Goal: Information Seeking & Learning: Learn about a topic

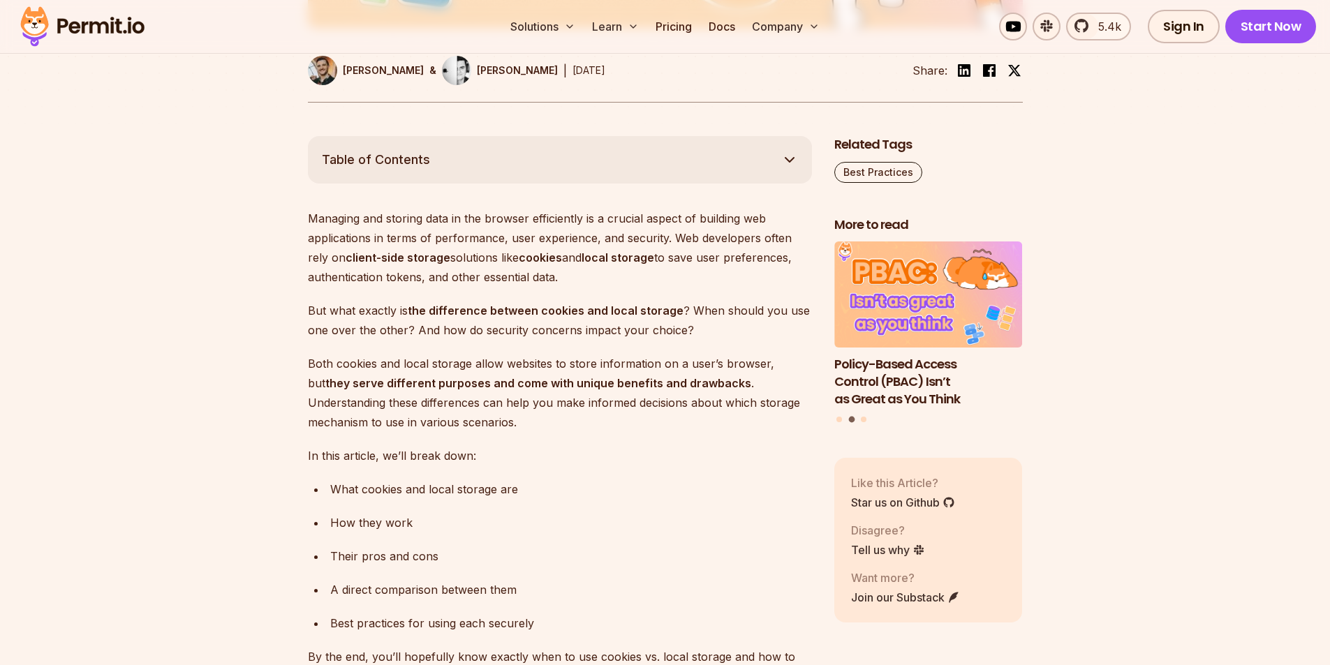
scroll to position [628, 0]
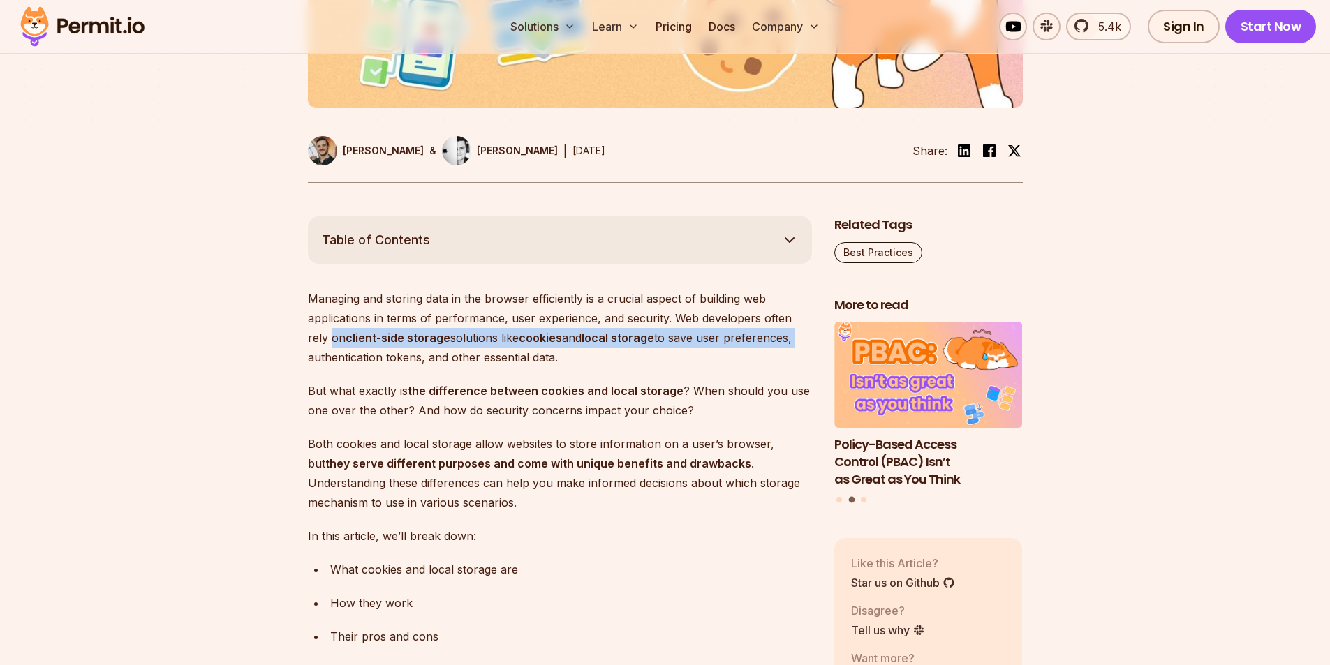
drag, startPoint x: 781, startPoint y: 339, endPoint x: 297, endPoint y: 337, distance: 484.6
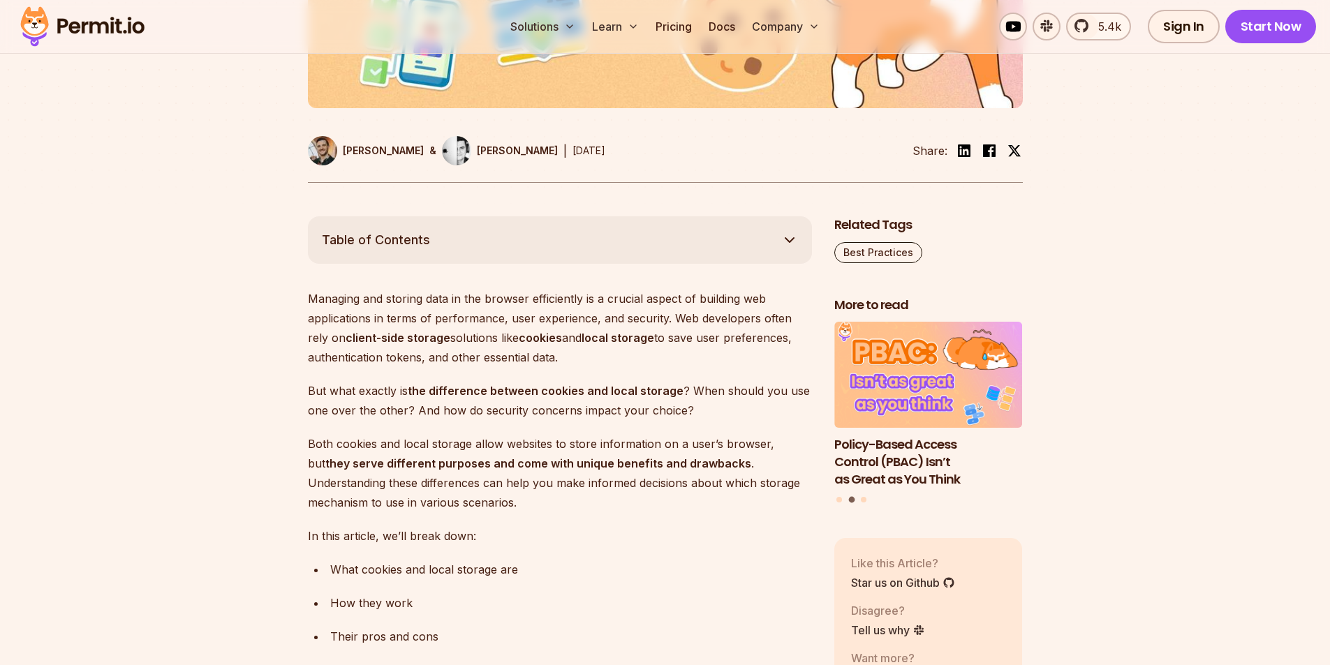
click at [571, 360] on p "Managing and storing data in the browser efficiently is a crucial aspect of bui…" at bounding box center [560, 328] width 504 height 78
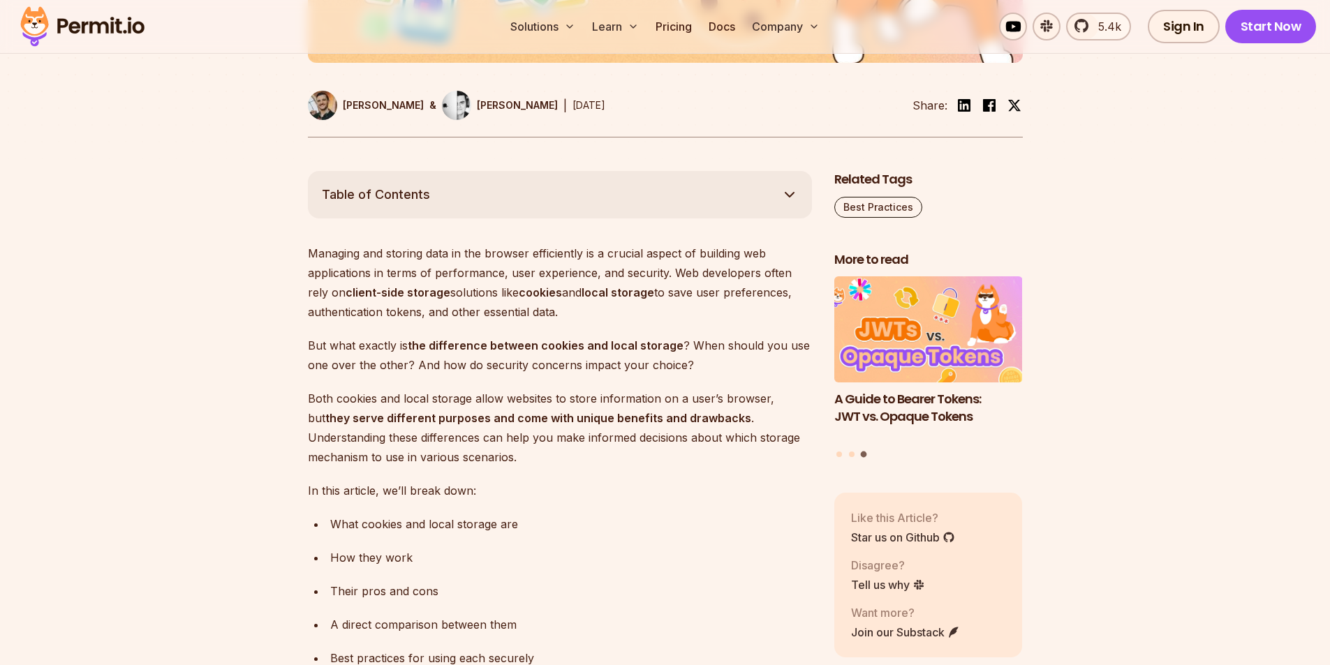
scroll to position [698, 0]
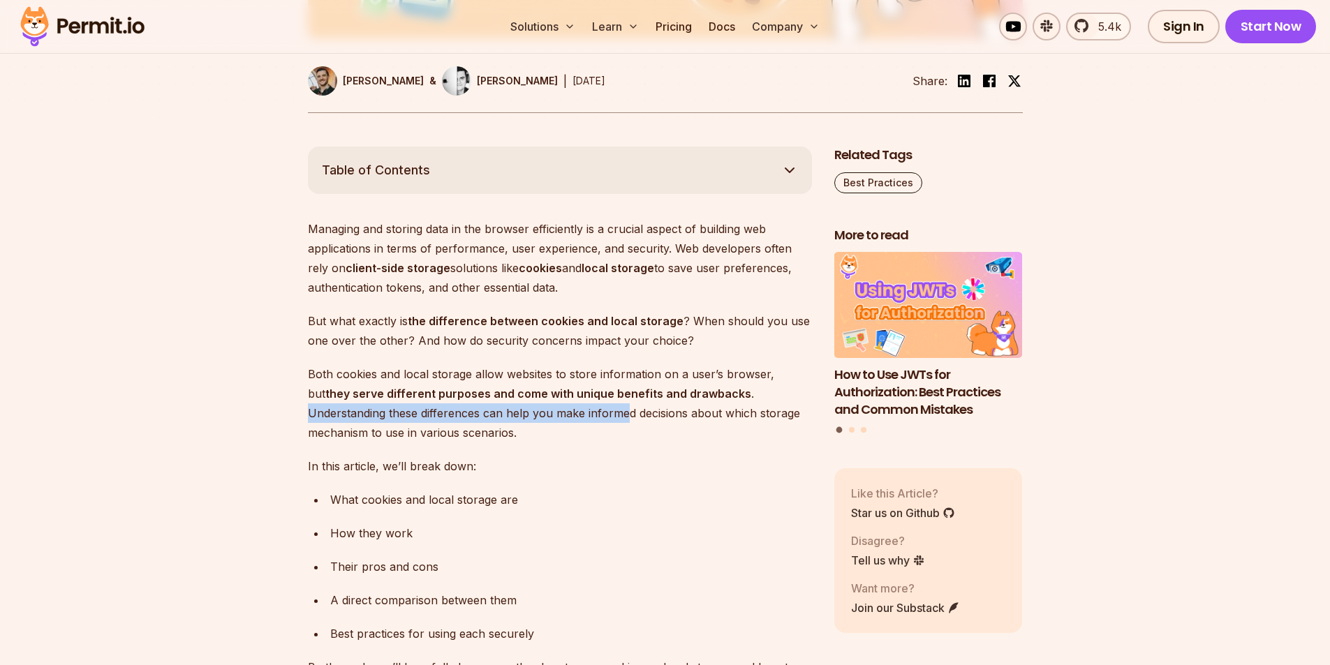
drag, startPoint x: 727, startPoint y: 395, endPoint x: 535, endPoint y: 405, distance: 192.3
click at [543, 405] on p "Both cookies and local storage allow websites to store information on a user’s …" at bounding box center [560, 403] width 504 height 78
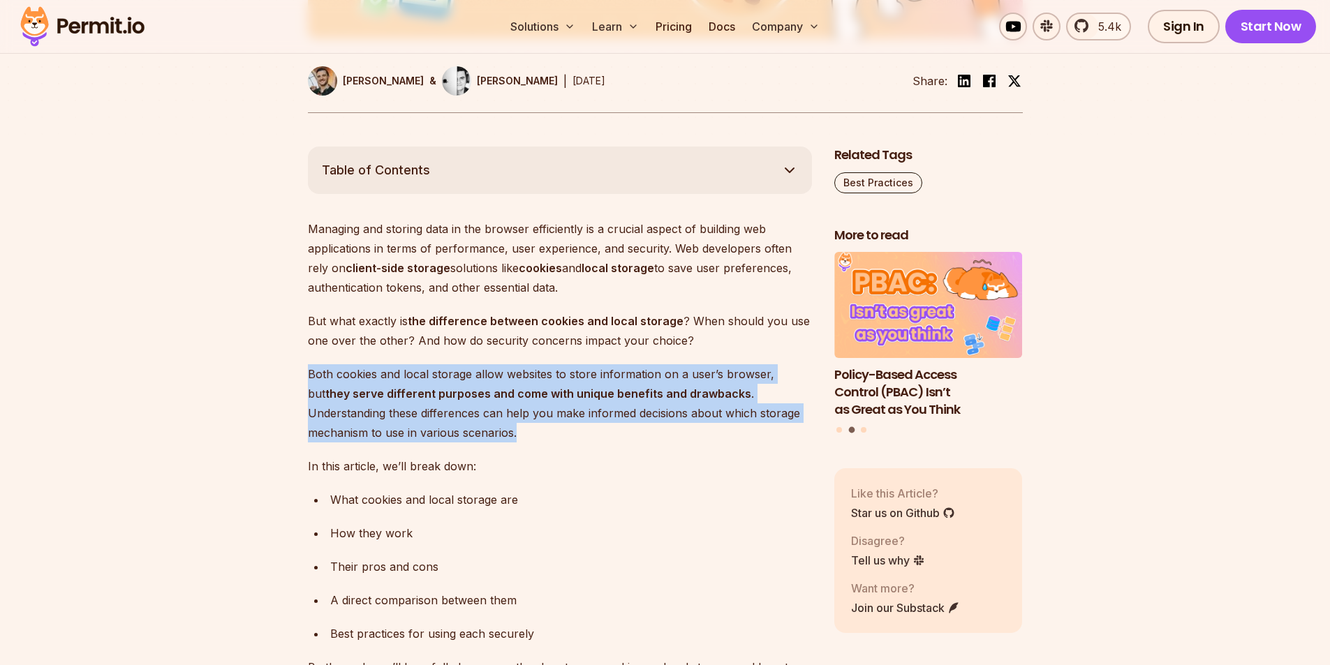
drag, startPoint x: 448, startPoint y: 431, endPoint x: 305, endPoint y: 376, distance: 152.5
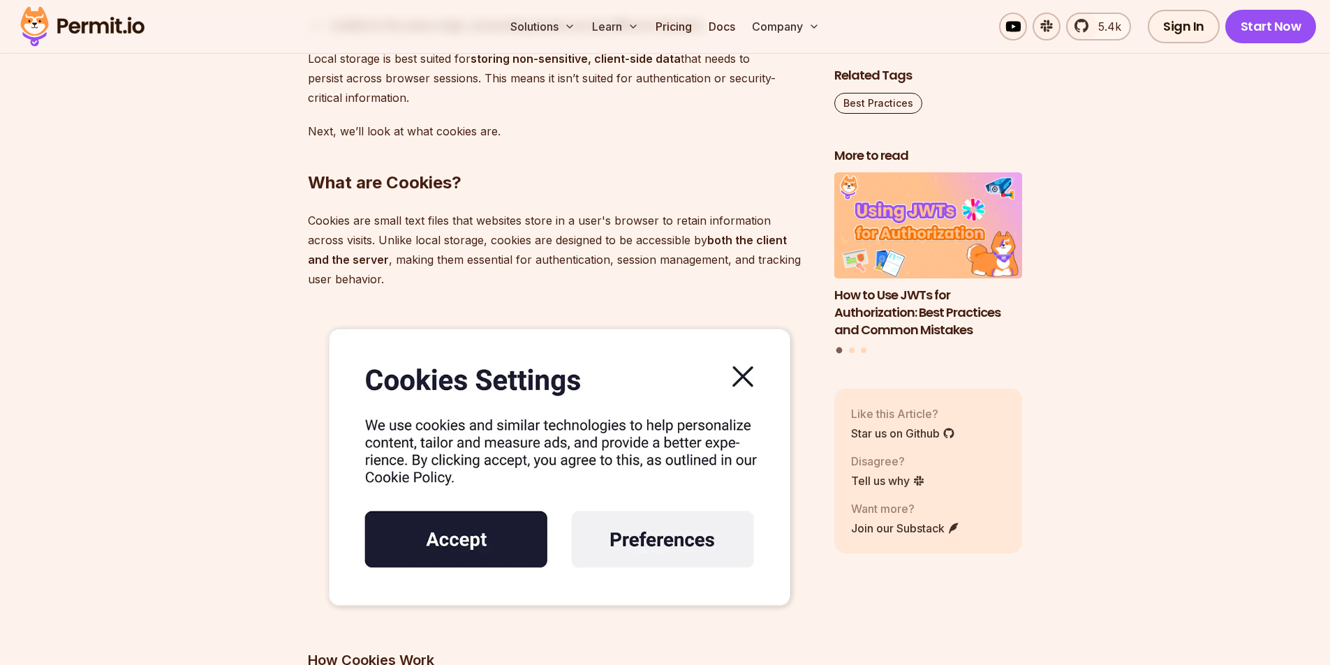
scroll to position [2933, 0]
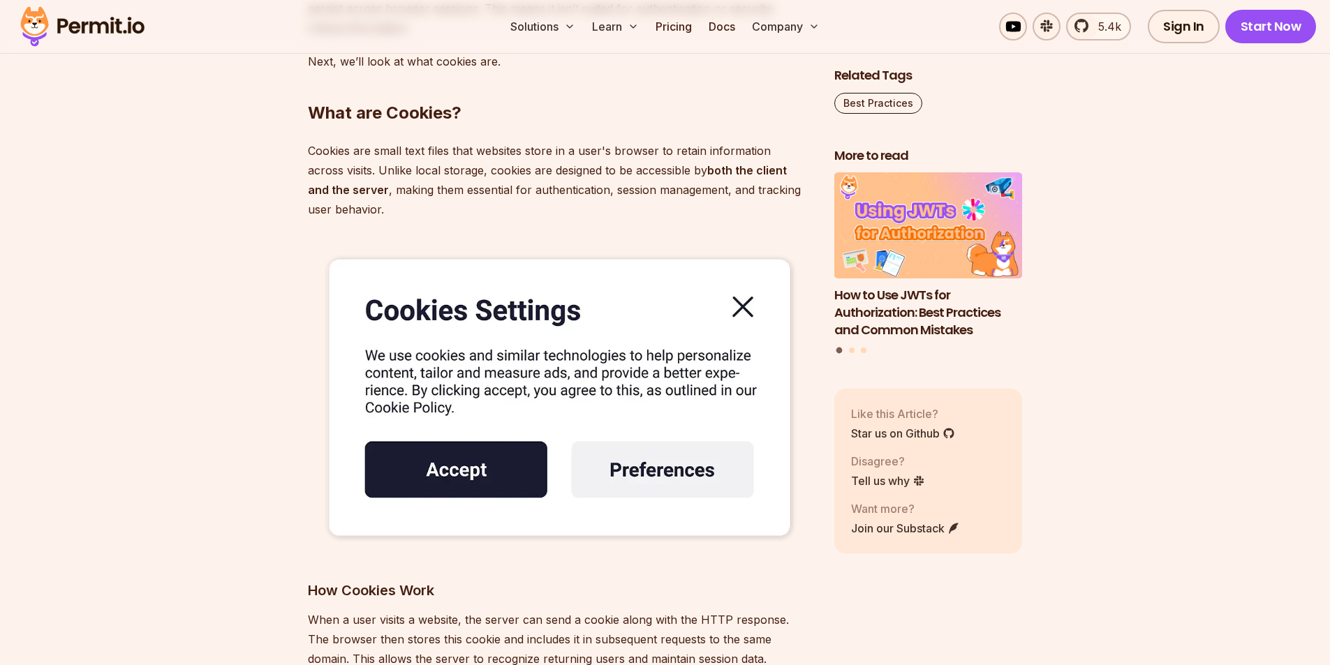
click at [745, 309] on img at bounding box center [560, 399] width 504 height 315
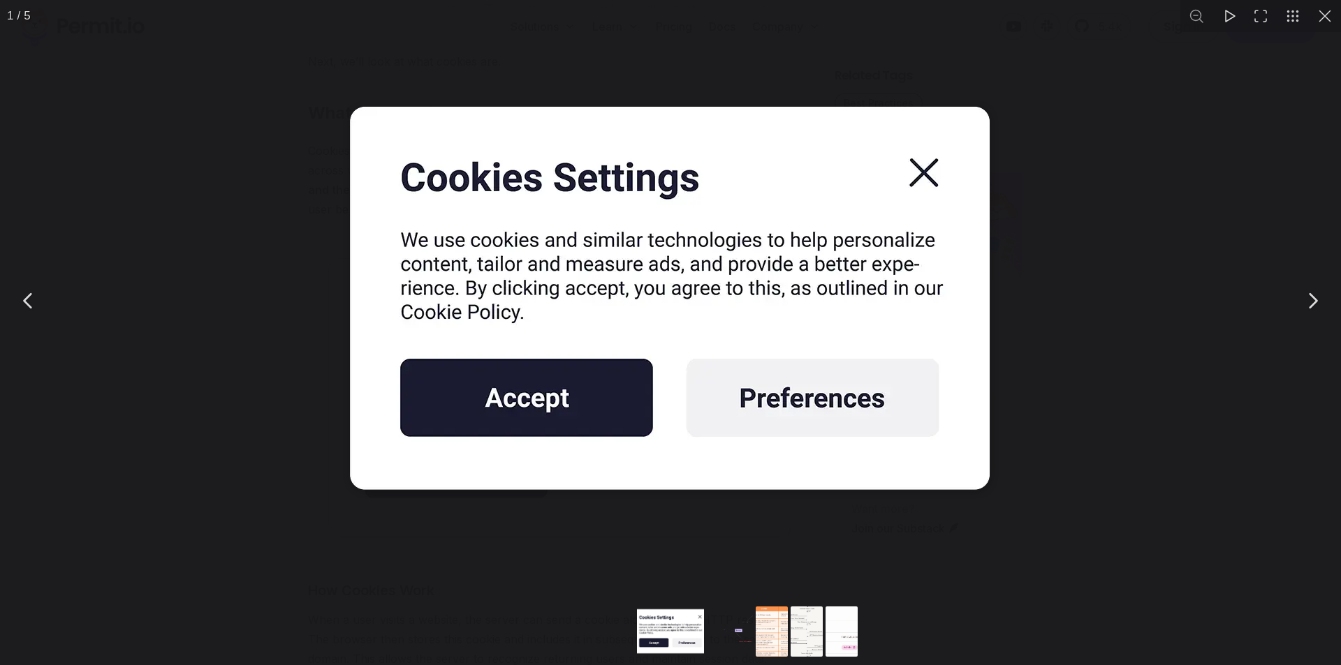
click at [916, 179] on img "You can close this modal content with the ESC key" at bounding box center [670, 300] width 698 height 436
click at [568, 392] on img "You can close this modal content with the ESC key" at bounding box center [670, 300] width 698 height 436
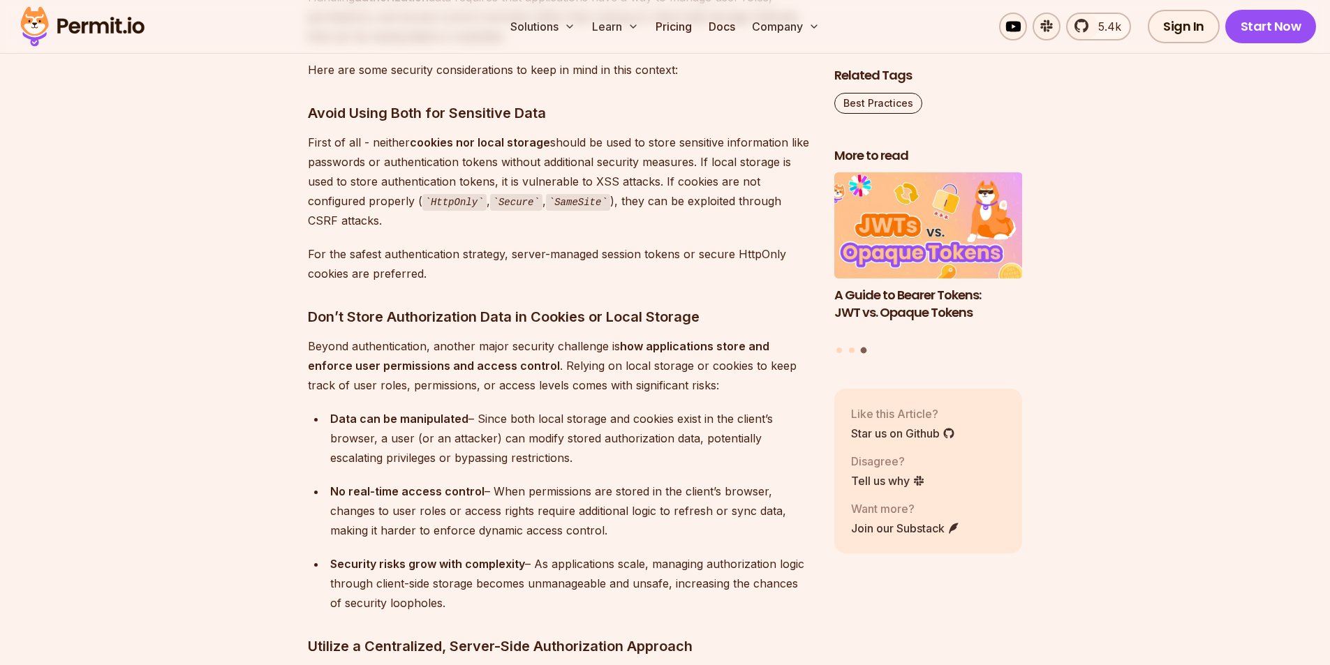
scroll to position [7262, 0]
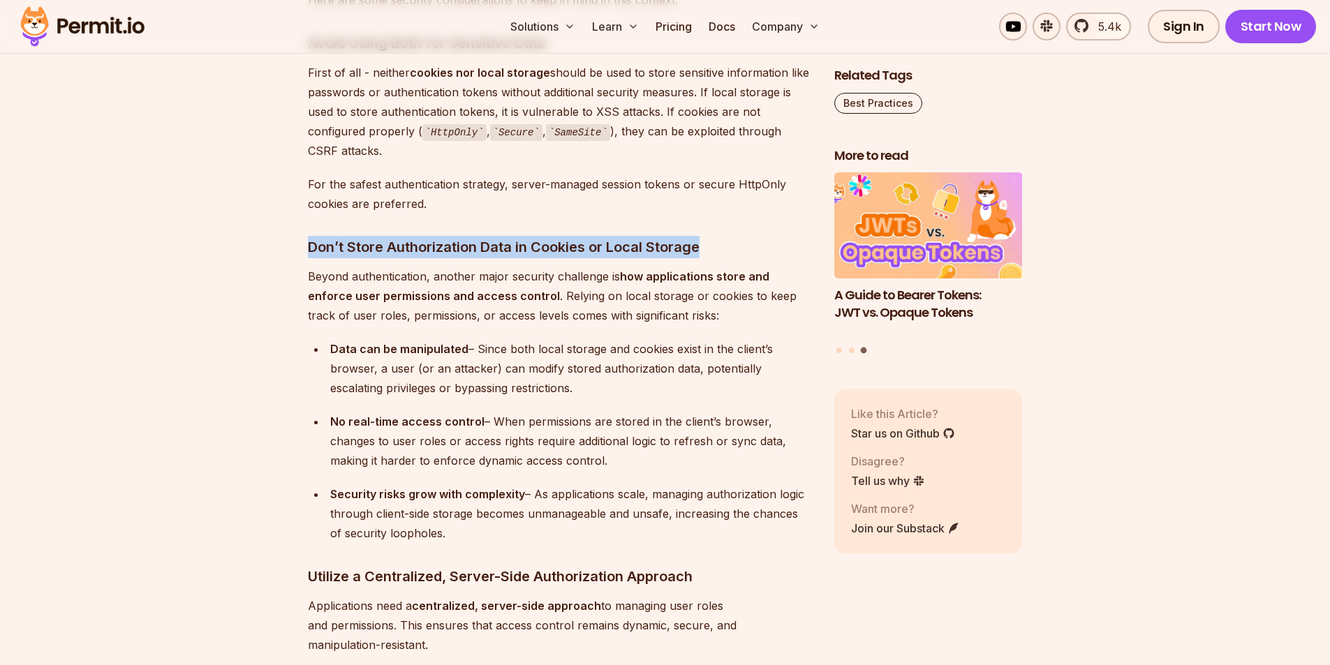
drag, startPoint x: 716, startPoint y: 249, endPoint x: 290, endPoint y: 253, distance: 425.3
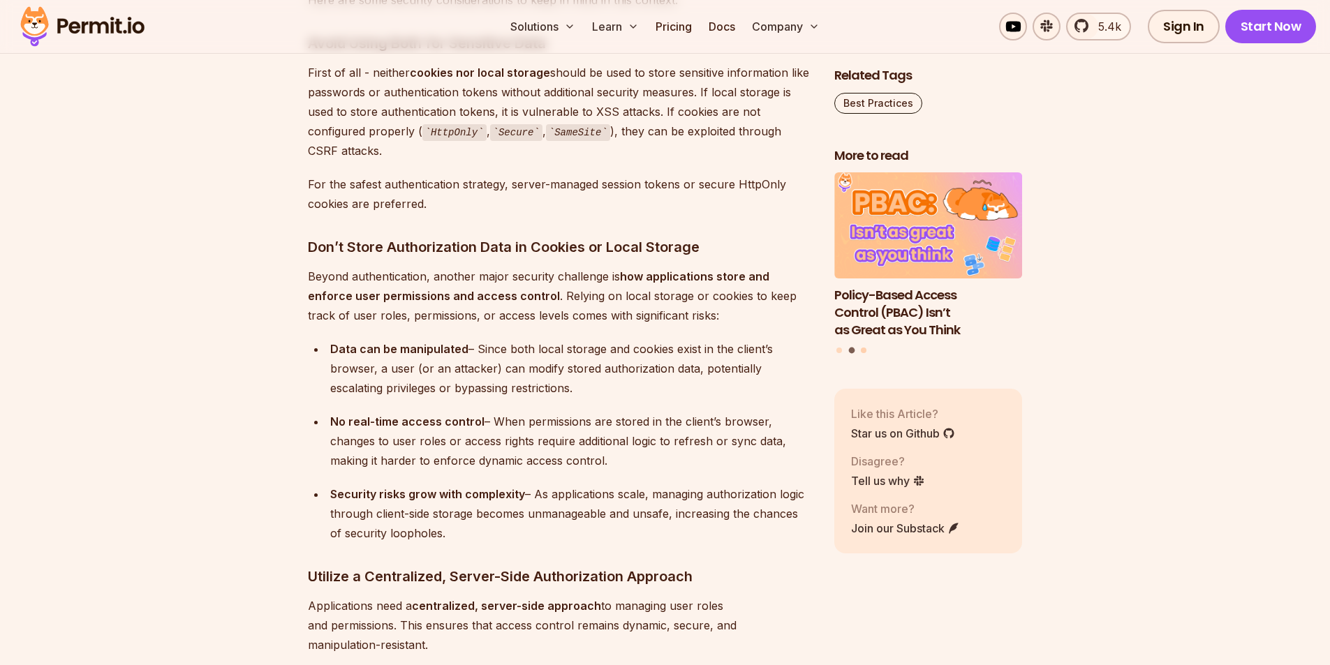
click at [867, 351] on button "Go to slide 3" at bounding box center [864, 351] width 6 height 6
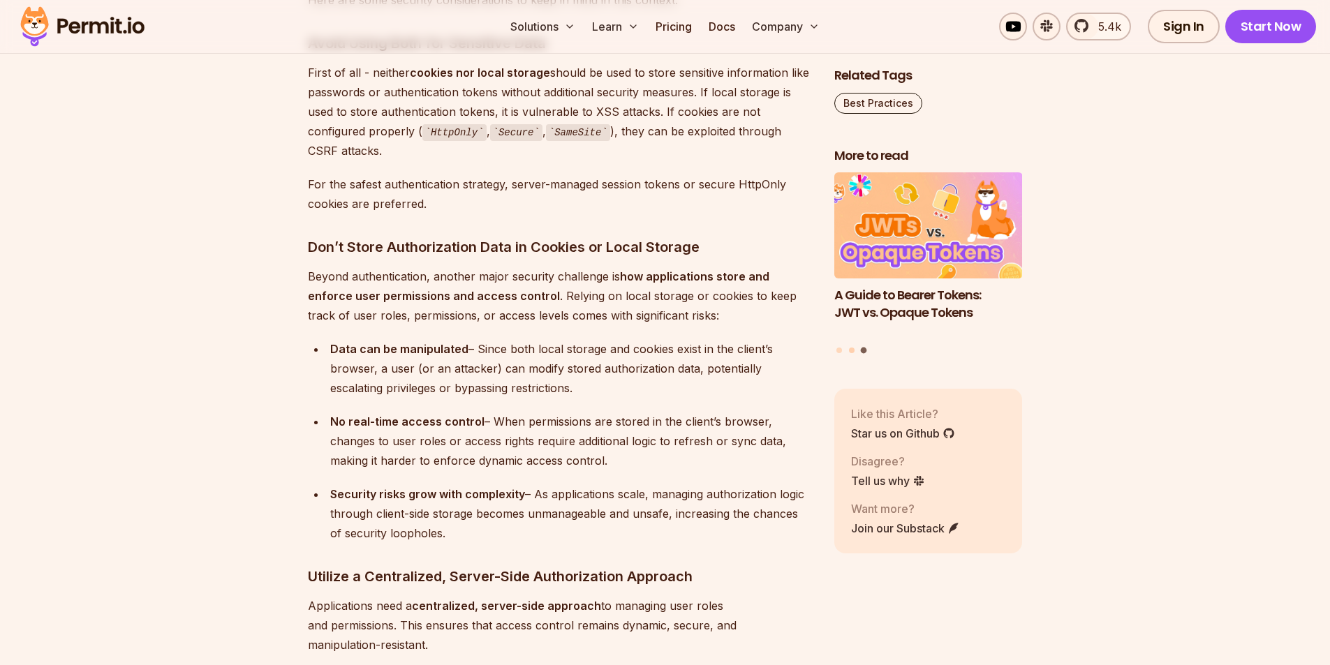
click at [852, 353] on button "Go to slide 2" at bounding box center [852, 351] width 6 height 6
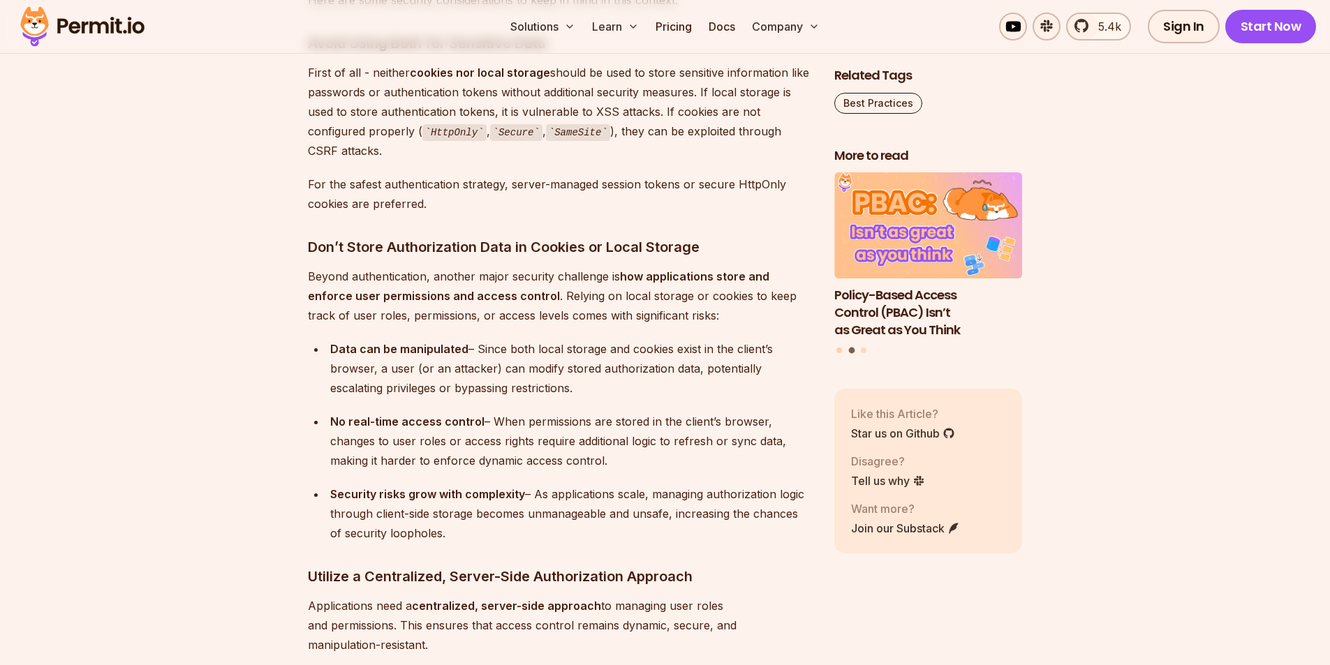
click at [839, 353] on button "Go to slide 1" at bounding box center [840, 351] width 6 height 6
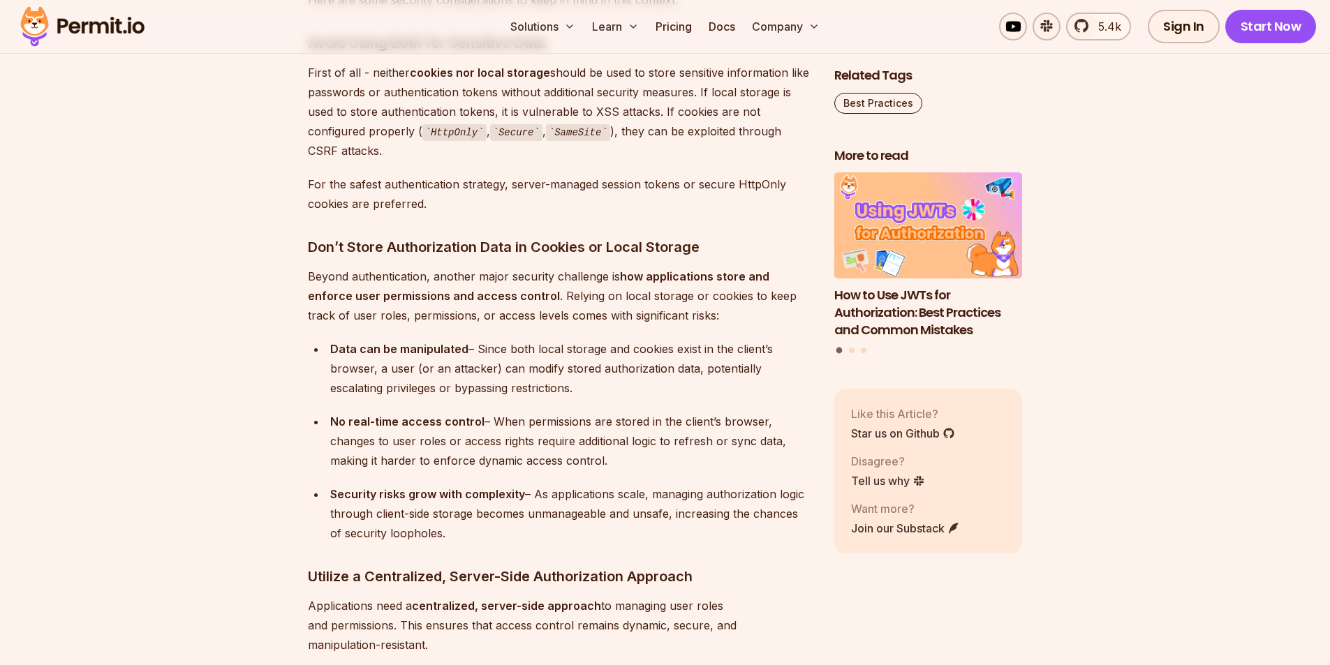
scroll to position [7332, 0]
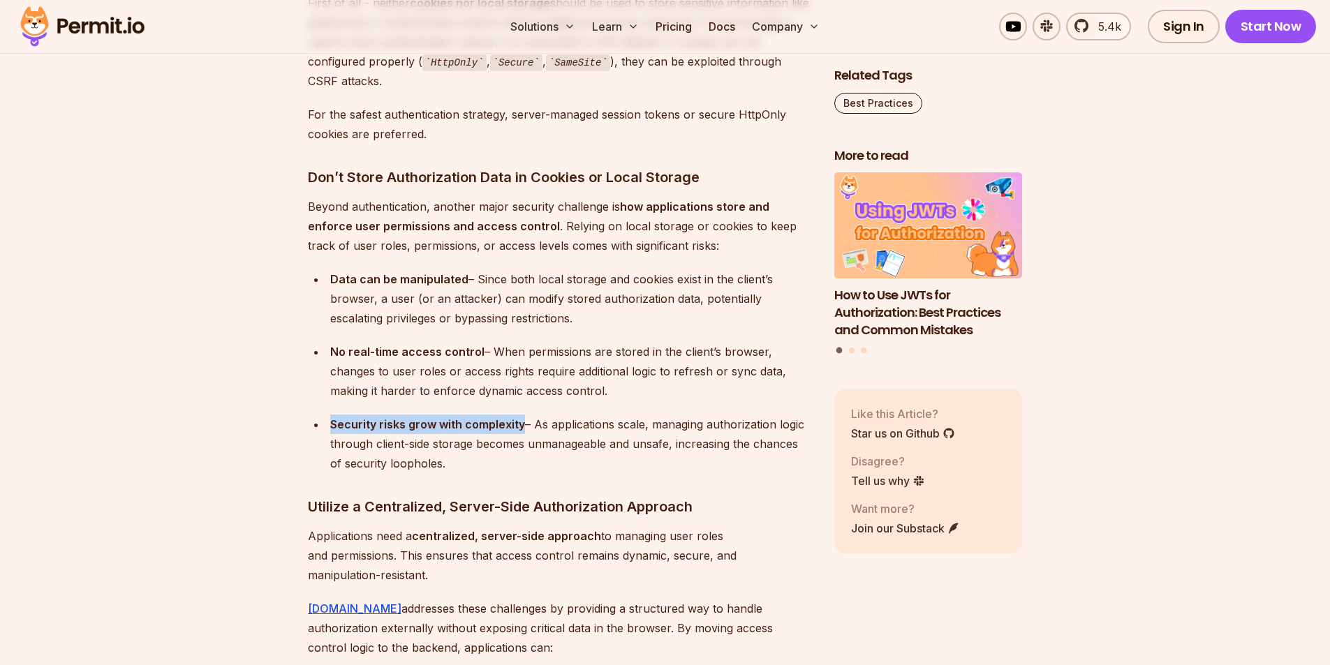
drag, startPoint x: 522, startPoint y: 424, endPoint x: 332, endPoint y: 429, distance: 190.0
click at [332, 429] on div "Security risks grow with complexity – As applications scale, managing authoriza…" at bounding box center [571, 444] width 482 height 59
drag, startPoint x: 478, startPoint y: 462, endPoint x: 327, endPoint y: 429, distance: 153.7
click at [327, 429] on li "Security risks grow with complexity – As applications scale, managing authoriza…" at bounding box center [569, 444] width 486 height 59
drag, startPoint x: 607, startPoint y: 393, endPoint x: 304, endPoint y: 355, distance: 305.5
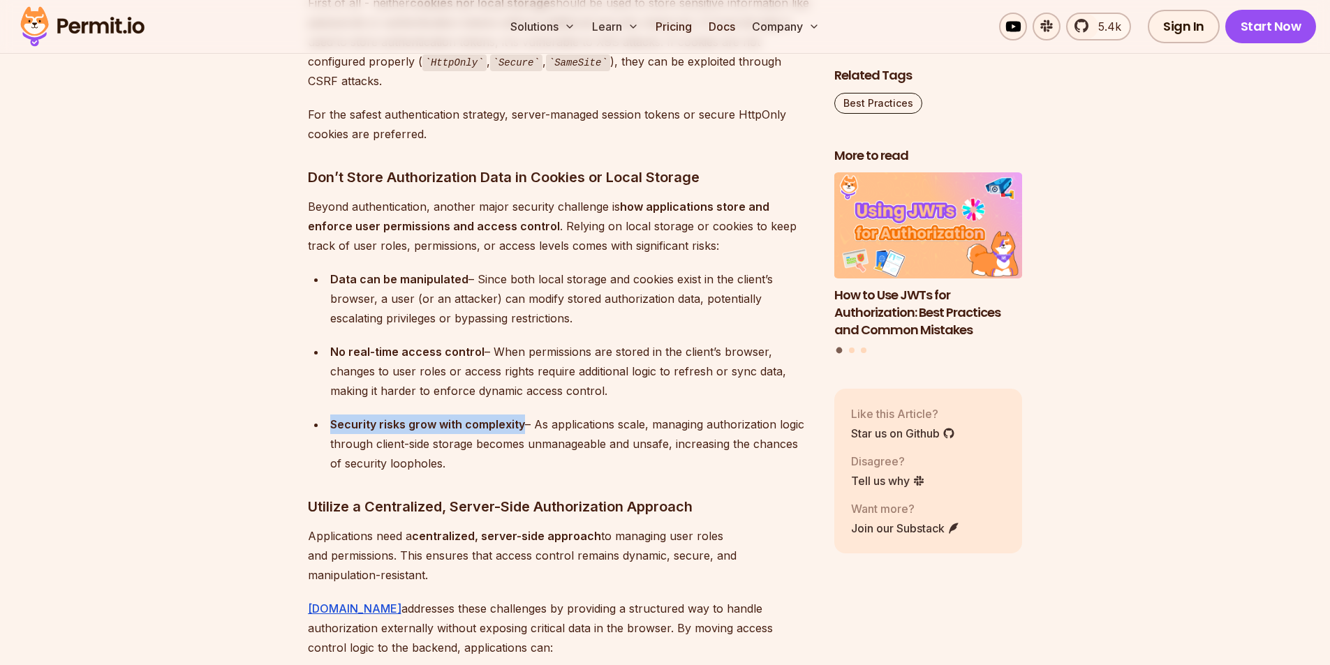
click at [571, 316] on div "Data can be manipulated – Since both local storage and cookies exist in the cli…" at bounding box center [571, 299] width 482 height 59
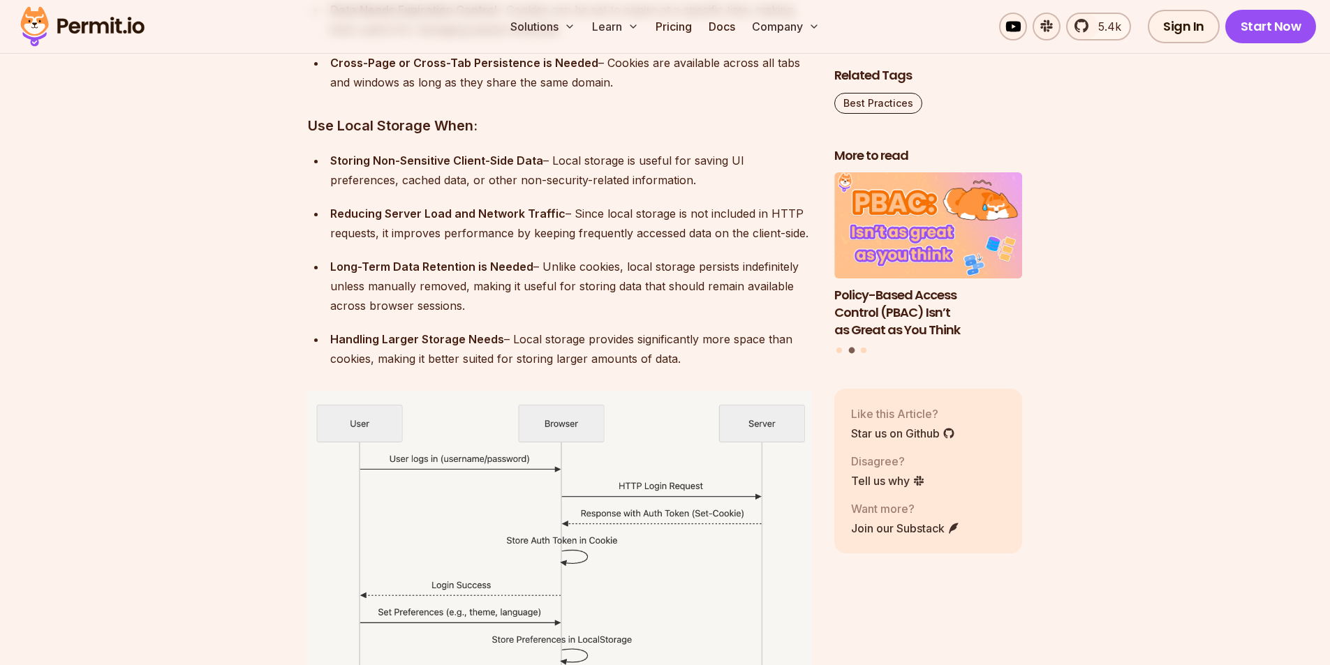
scroll to position [5901, 0]
